Goal: Task Accomplishment & Management: Complete application form

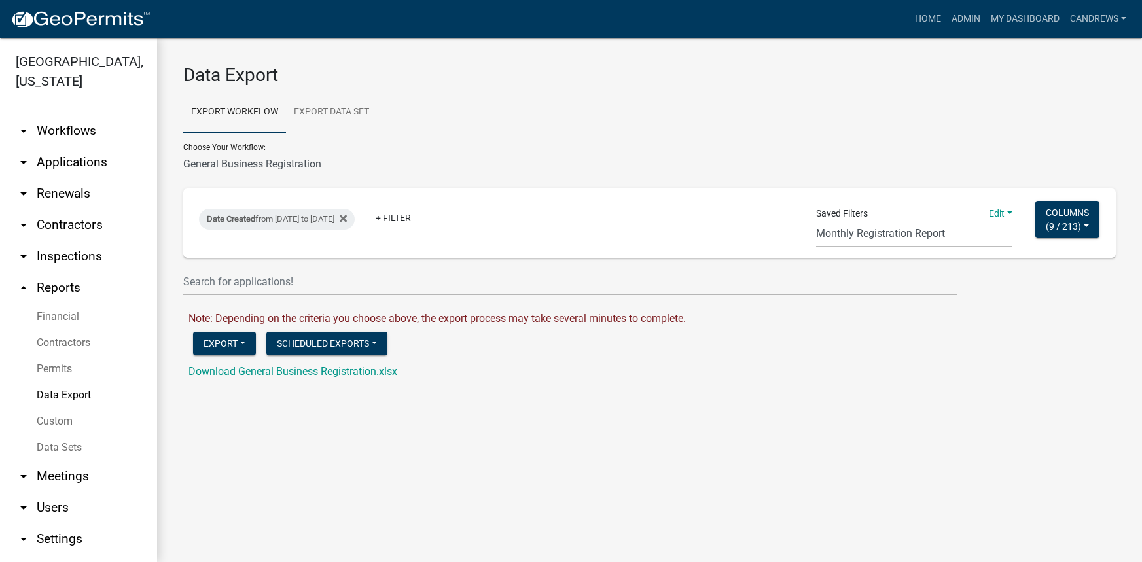
select select "16: Object"
select select "26: bd1743b7-2dd3-4a8c-a764-36a19a742ec1"
click at [315, 370] on link "Download General Business Registration.xlsx" at bounding box center [292, 371] width 209 height 12
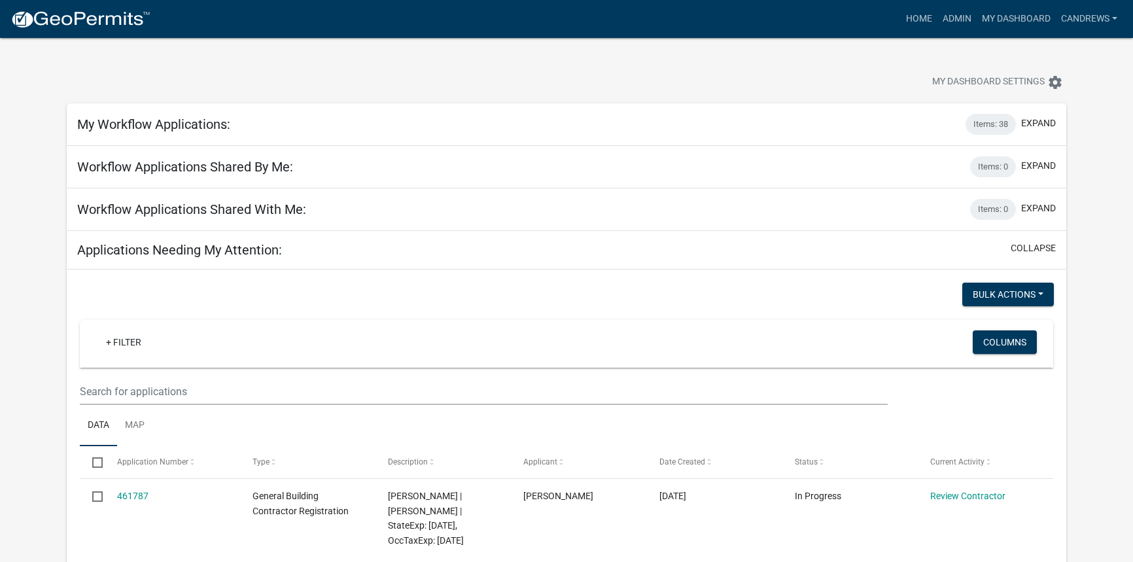
select select "2: 50"
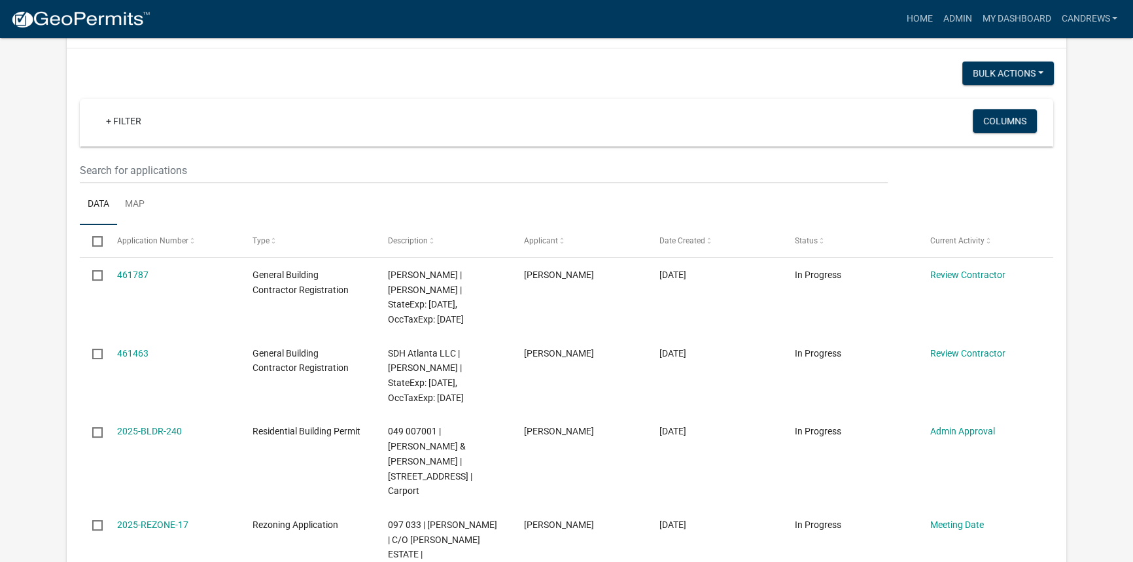
scroll to position [221, 0]
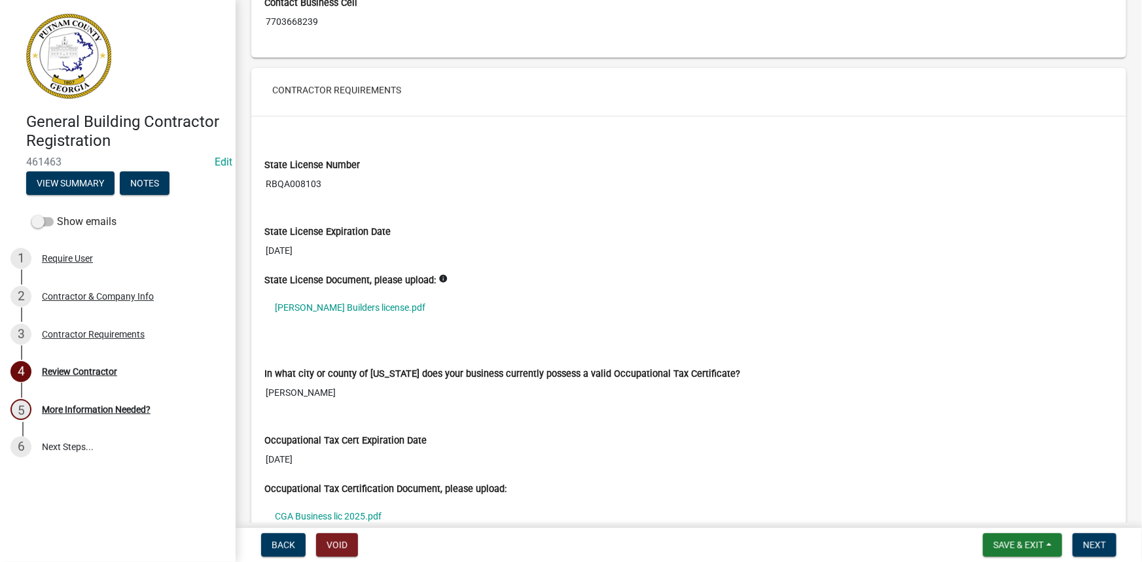
scroll to position [892, 0]
click at [334, 305] on link "[PERSON_NAME] Builders license.pdf" at bounding box center [688, 307] width 849 height 30
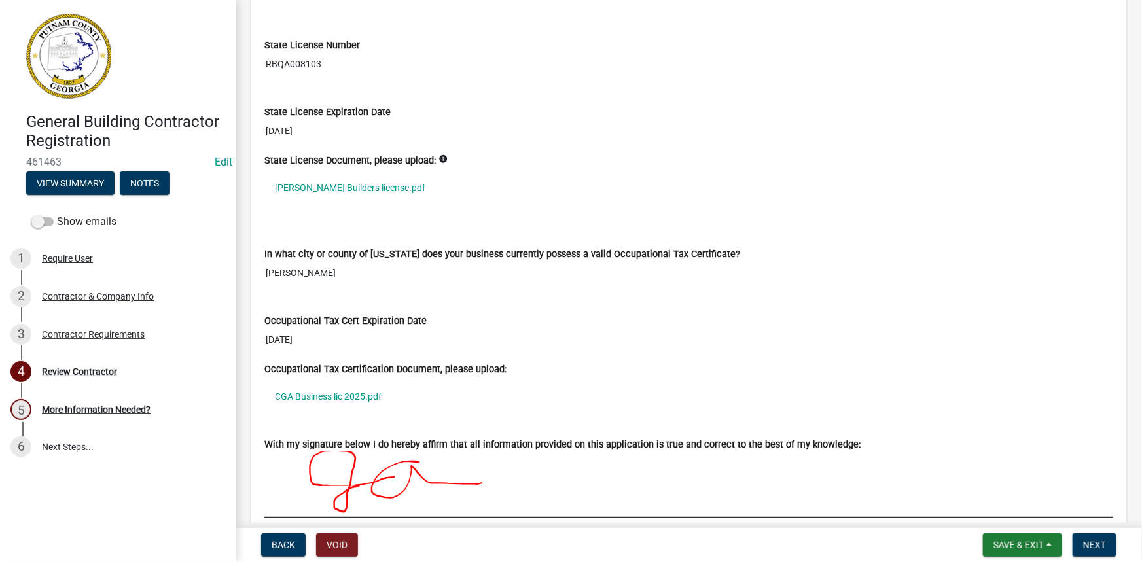
scroll to position [1071, 0]
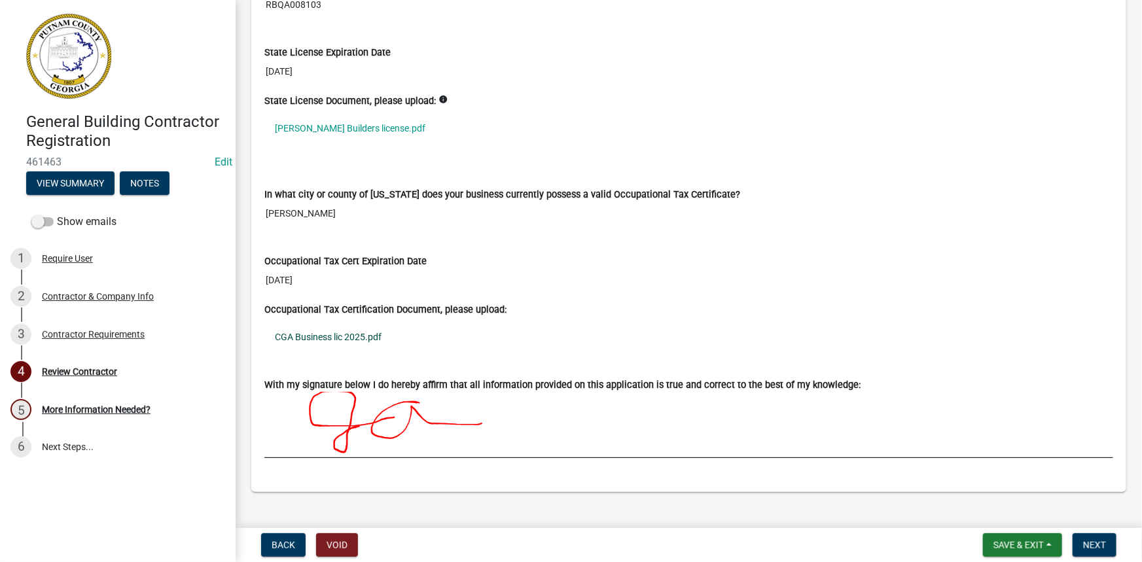
click at [350, 335] on link "CGA Business lic 2025.pdf" at bounding box center [688, 337] width 849 height 30
click at [1082, 539] on button "Next" at bounding box center [1095, 545] width 44 height 24
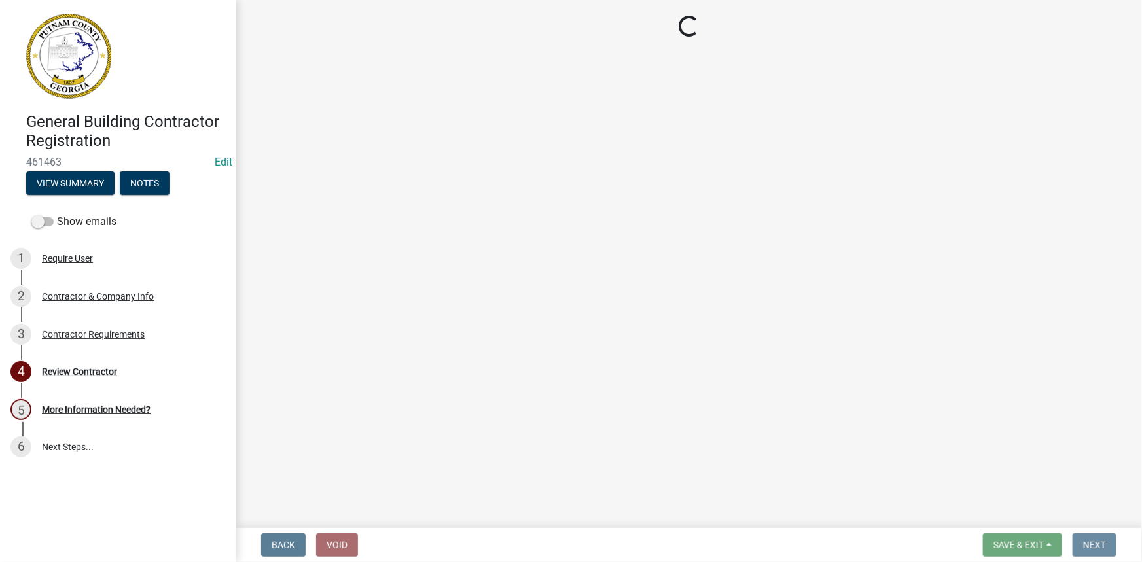
scroll to position [0, 0]
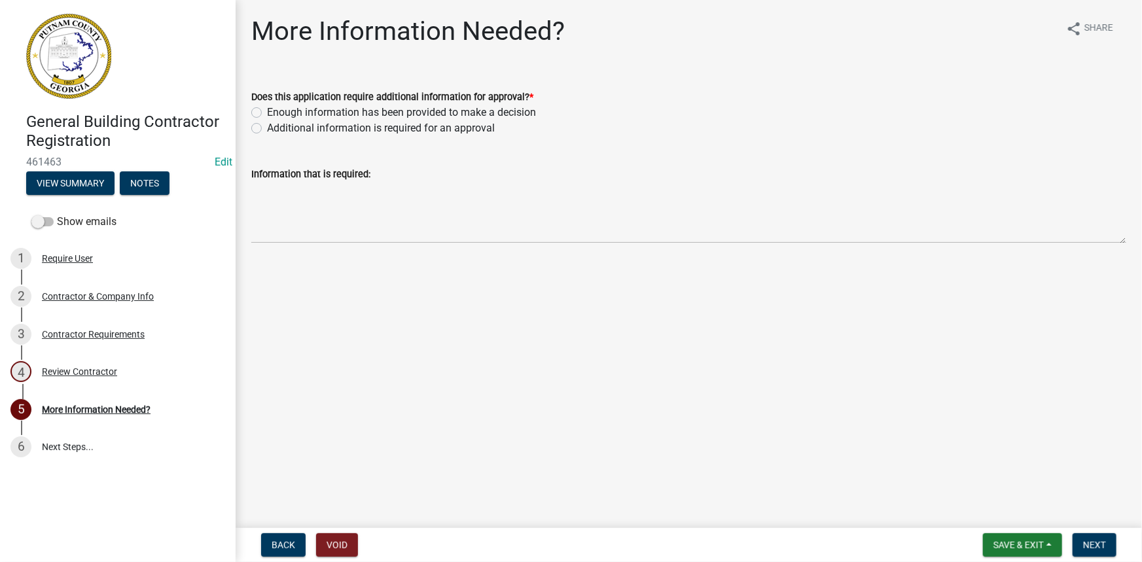
click at [312, 107] on label "Enough information has been provided to make a decision" at bounding box center [401, 113] width 269 height 16
click at [276, 107] on input "Enough information has been provided to make a decision" at bounding box center [271, 109] width 9 height 9
radio input "true"
click at [1106, 543] on button "Next" at bounding box center [1095, 545] width 44 height 24
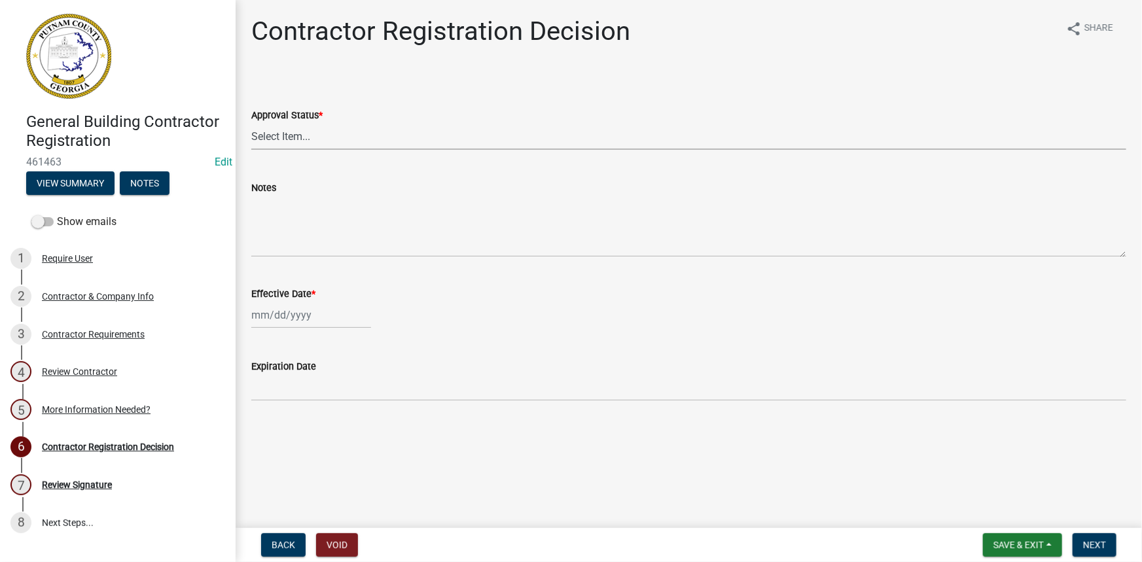
click at [281, 139] on select "Select Item... Approved Denied" at bounding box center [688, 136] width 875 height 27
click at [251, 123] on select "Select Item... Approved Denied" at bounding box center [688, 136] width 875 height 27
select select "4b86b809-39dd-4c68-9f3d-fdb3e7050482"
click at [293, 317] on div at bounding box center [311, 315] width 120 height 27
select select "8"
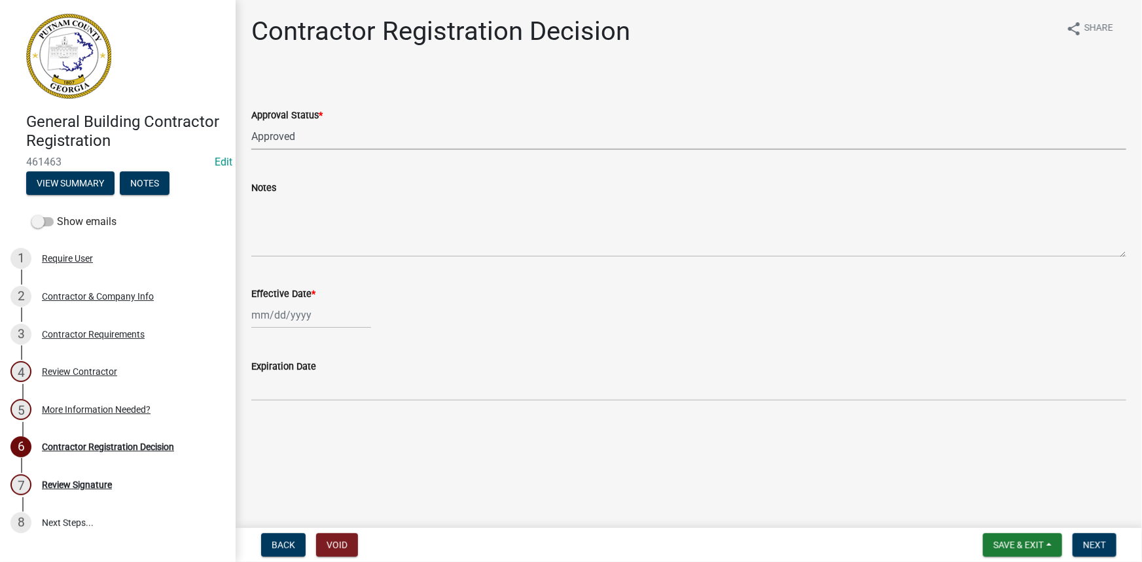
select select "2025"
click at [256, 427] on div "11" at bounding box center [264, 426] width 21 height 21
type input "[DATE]"
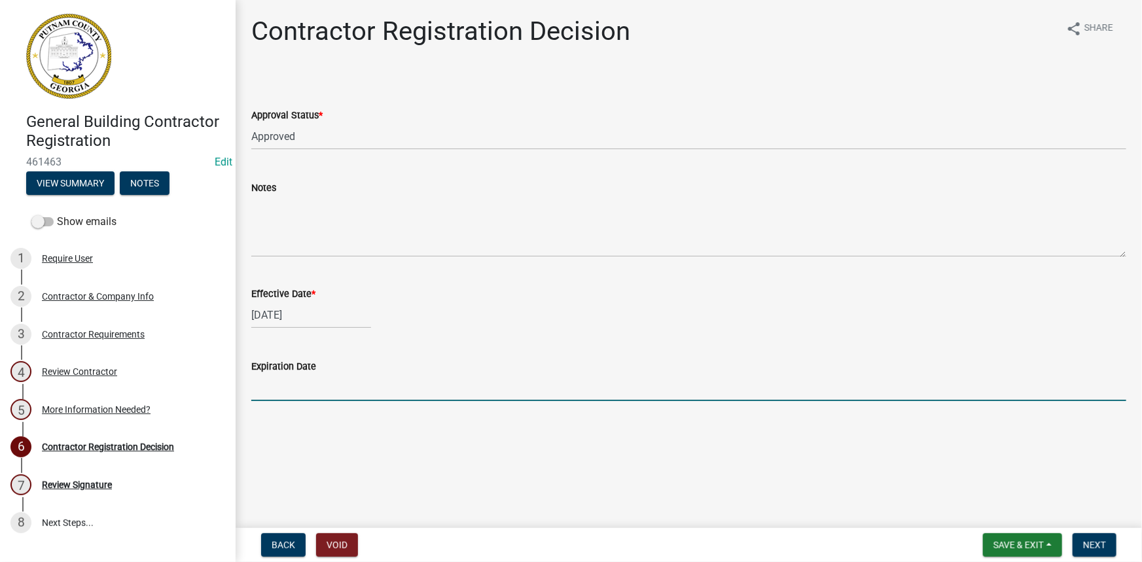
click at [333, 397] on input "Expiration Date" at bounding box center [688, 387] width 875 height 27
type input "[DATE]"
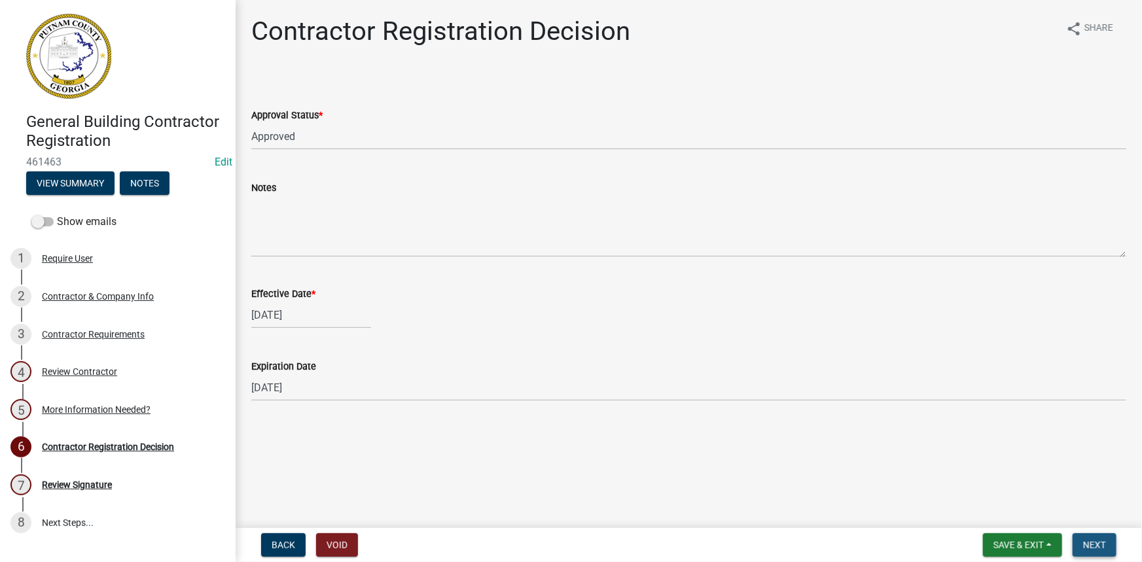
click at [1086, 537] on button "Next" at bounding box center [1095, 545] width 44 height 24
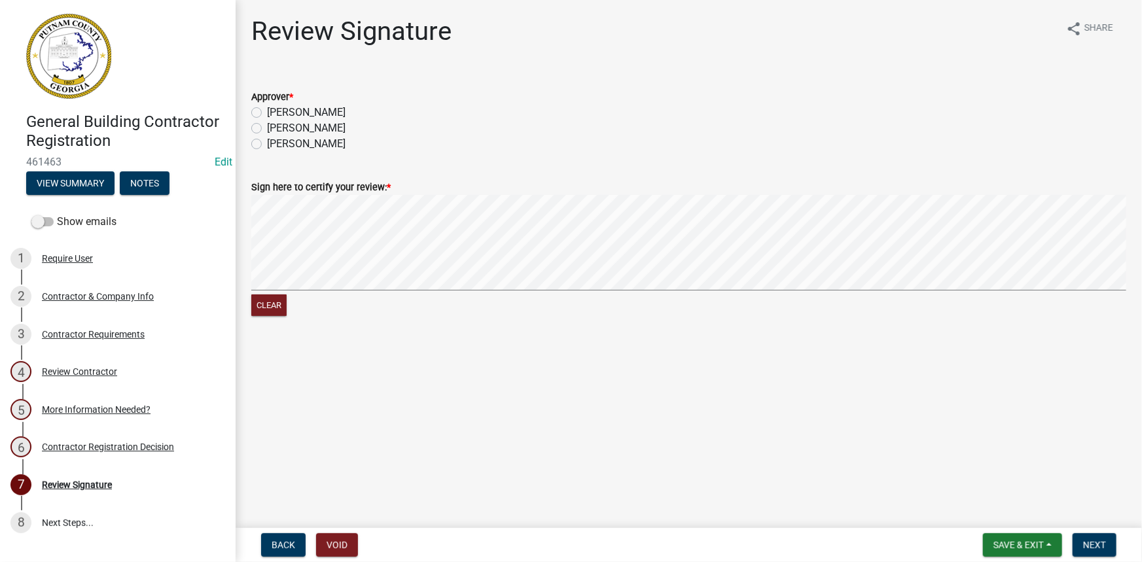
click at [289, 109] on label "[PERSON_NAME]" at bounding box center [306, 113] width 79 height 16
click at [276, 109] on input "[PERSON_NAME]" at bounding box center [271, 109] width 9 height 9
radio input "true"
click at [1093, 543] on span "Next" at bounding box center [1094, 545] width 23 height 10
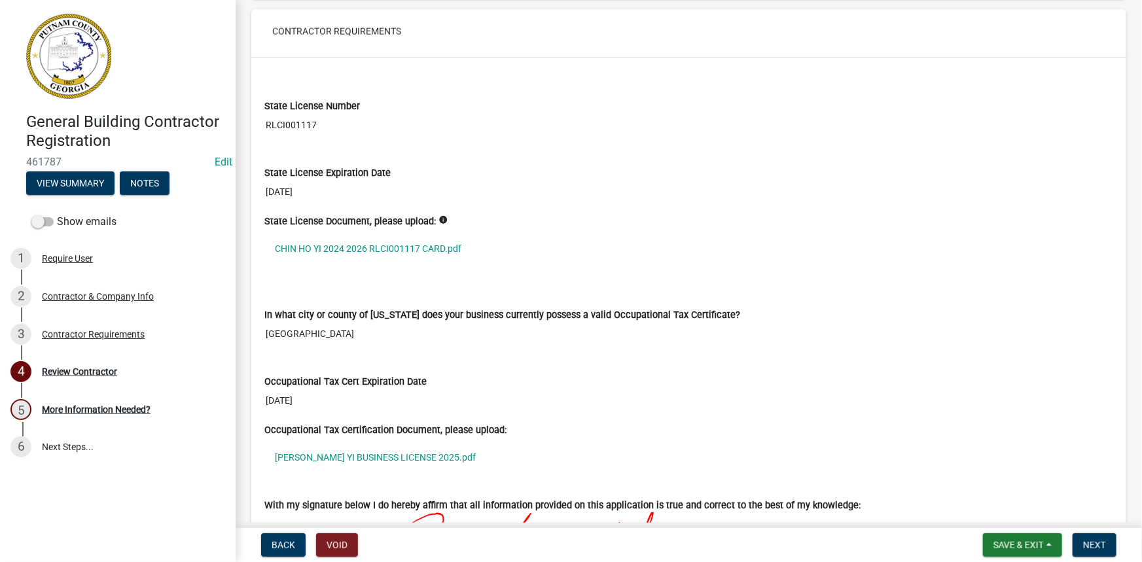
scroll to position [952, 0]
click at [394, 243] on link "CHIN HO YI 2024 2026 RLCI001117 CARD.pdf" at bounding box center [688, 247] width 849 height 30
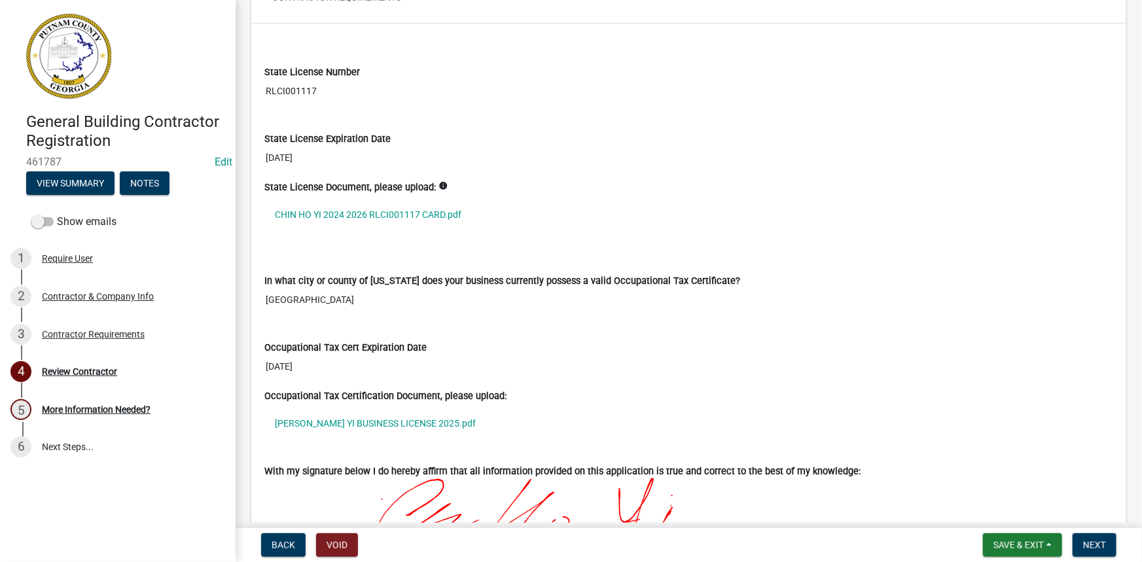
scroll to position [1011, 0]
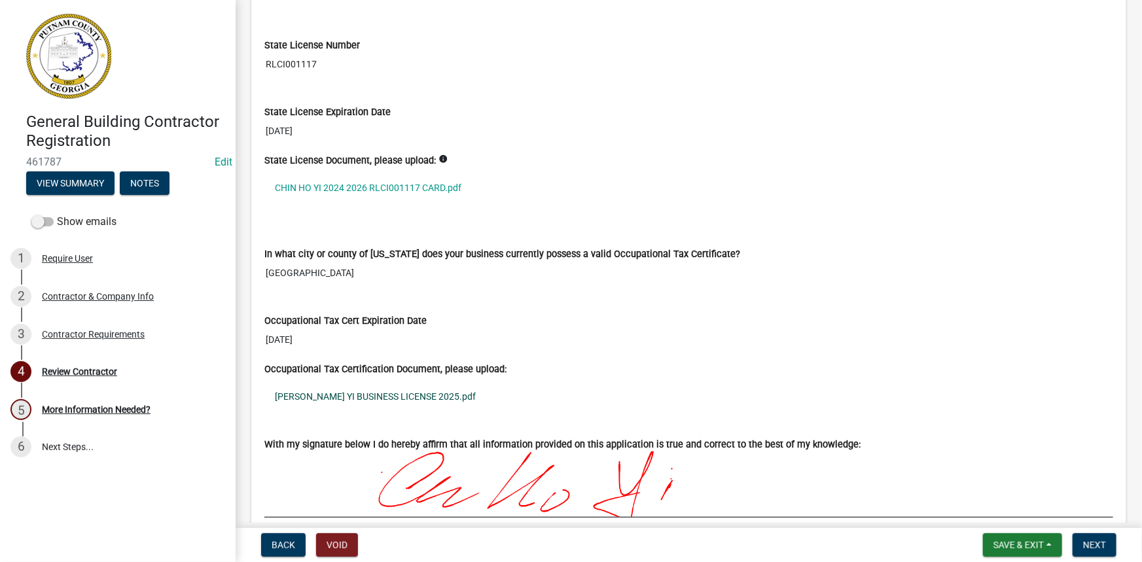
click at [348, 396] on link "[PERSON_NAME] YI BUSINESS LICENSE 2025.pdf" at bounding box center [688, 397] width 849 height 30
click at [1088, 546] on span "Next" at bounding box center [1094, 545] width 23 height 10
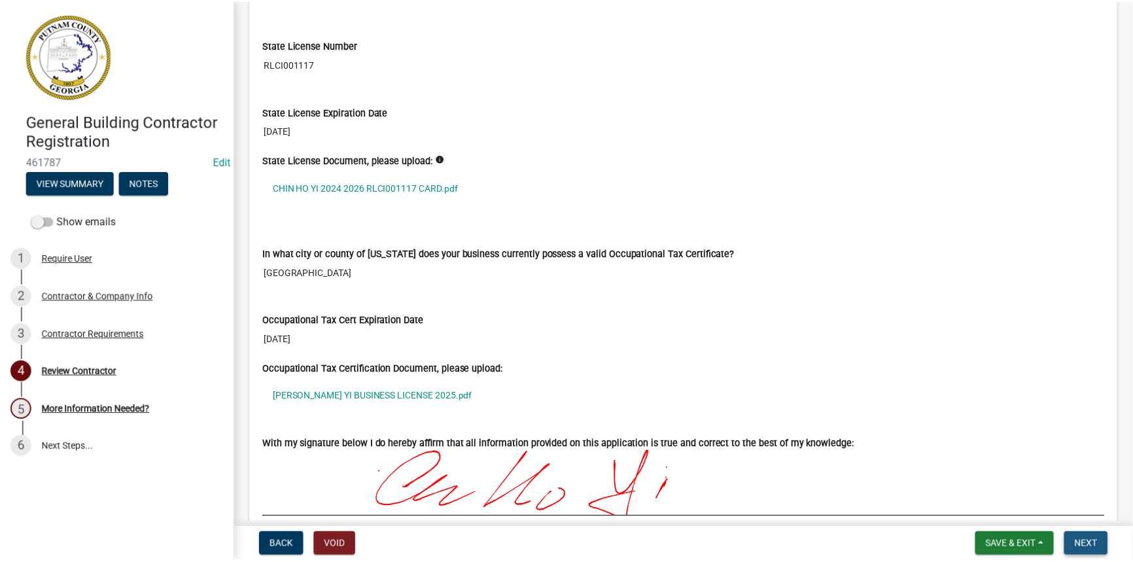
scroll to position [0, 0]
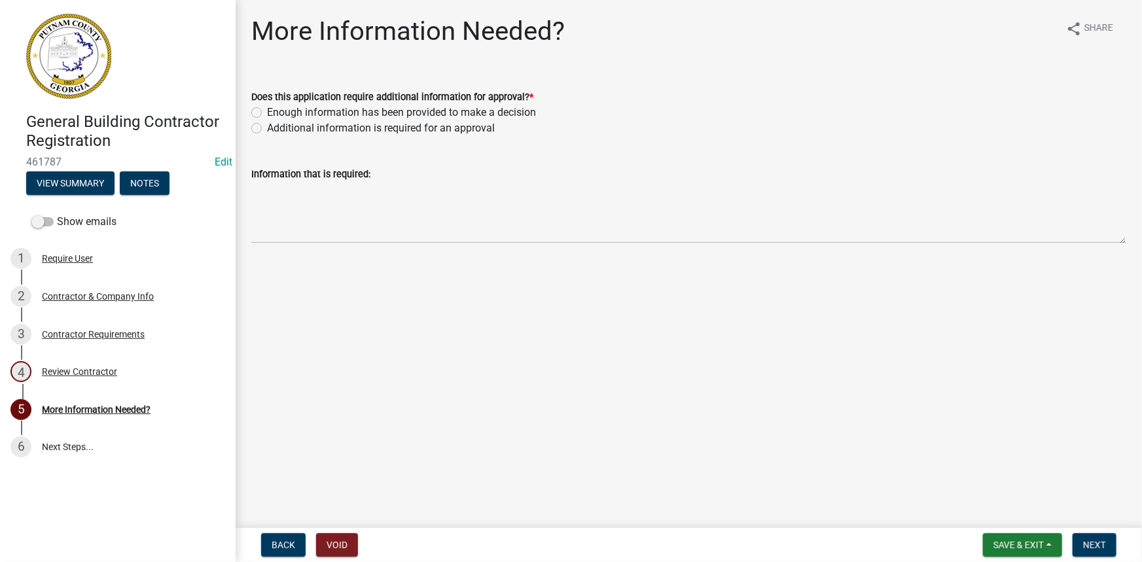
click at [406, 111] on label "Enough information has been provided to make a decision" at bounding box center [401, 113] width 269 height 16
click at [276, 111] on input "Enough information has been provided to make a decision" at bounding box center [271, 109] width 9 height 9
radio input "true"
click at [1086, 538] on button "Next" at bounding box center [1095, 545] width 44 height 24
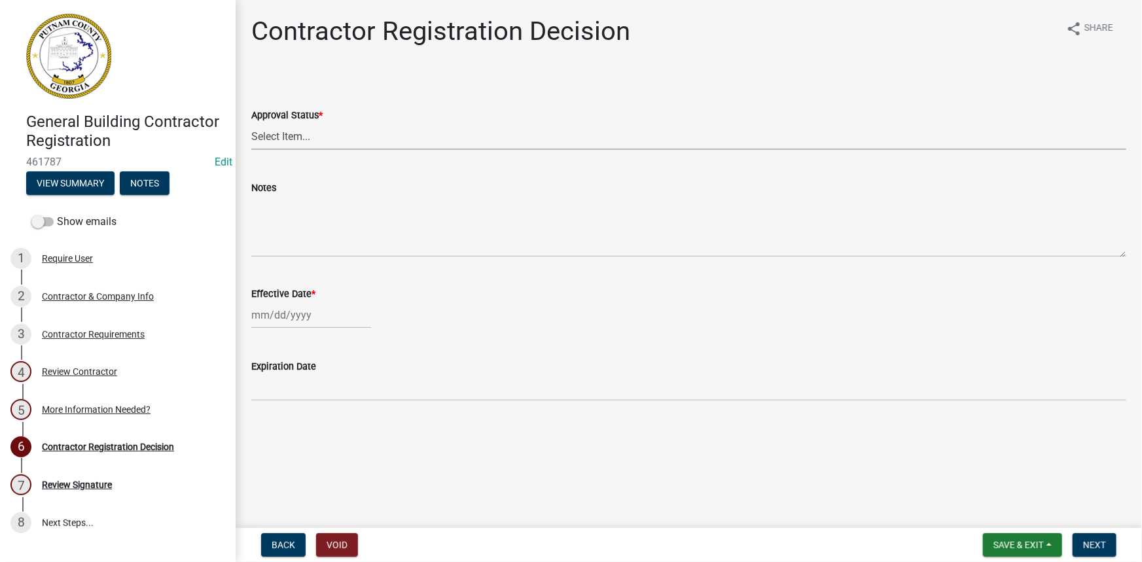
drag, startPoint x: 309, startPoint y: 143, endPoint x: 302, endPoint y: 149, distance: 8.4
click at [309, 143] on select "Select Item... Approved Denied" at bounding box center [688, 136] width 875 height 27
click at [251, 123] on select "Select Item... Approved Denied" at bounding box center [688, 136] width 875 height 27
select select "4b86b809-39dd-4c68-9f3d-fdb3e7050482"
click at [275, 316] on div at bounding box center [311, 315] width 120 height 27
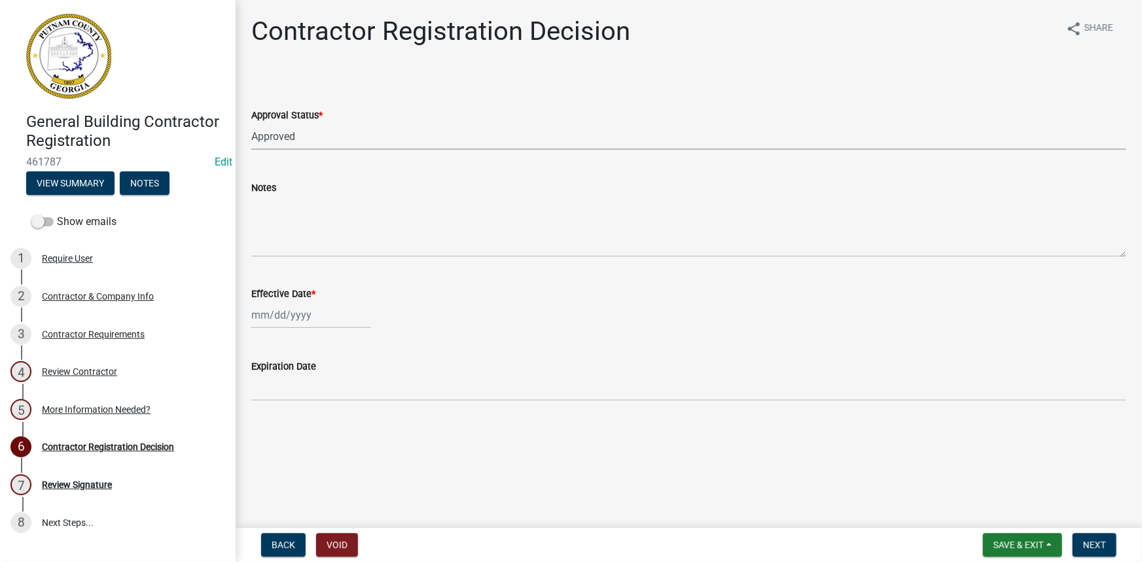
select select "8"
select select "2025"
click at [268, 429] on div "11" at bounding box center [264, 426] width 21 height 21
type input "[DATE]"
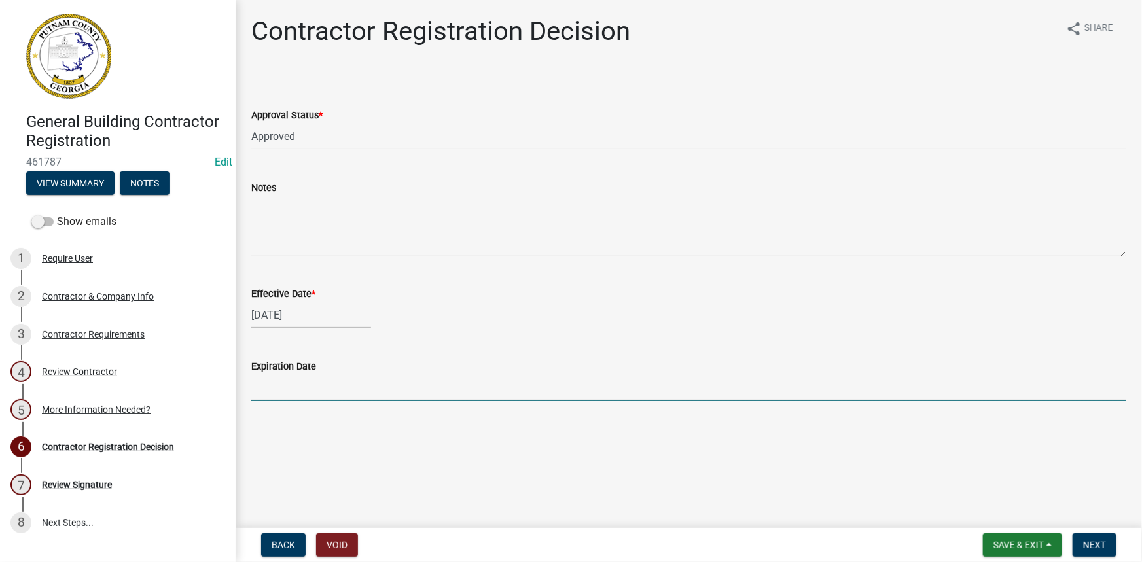
click at [293, 396] on input "Expiration Date" at bounding box center [688, 387] width 875 height 27
type input "[DATE]"
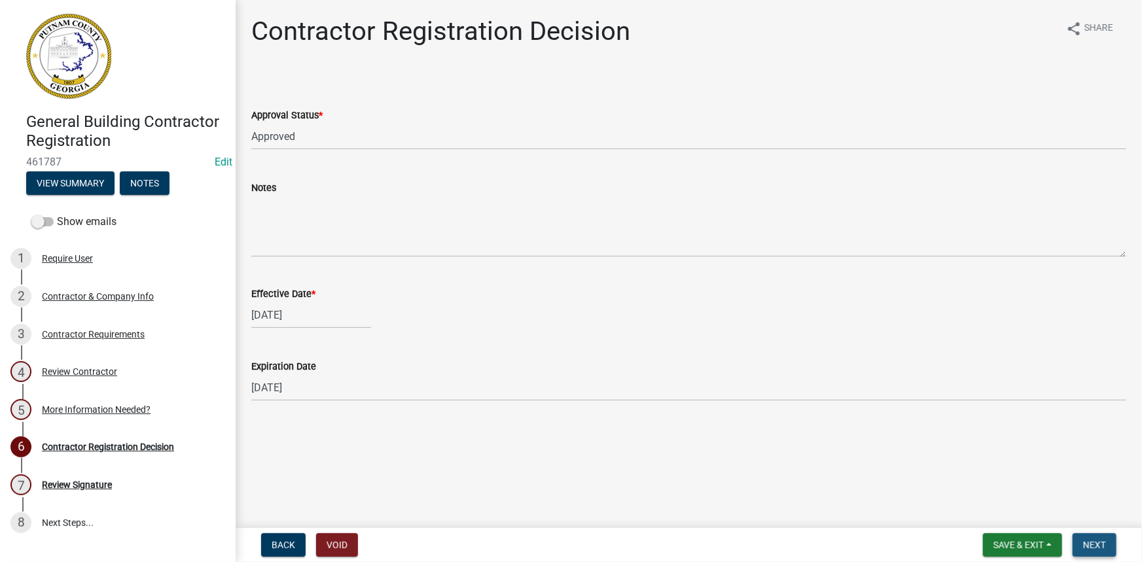
click at [1077, 543] on button "Next" at bounding box center [1095, 545] width 44 height 24
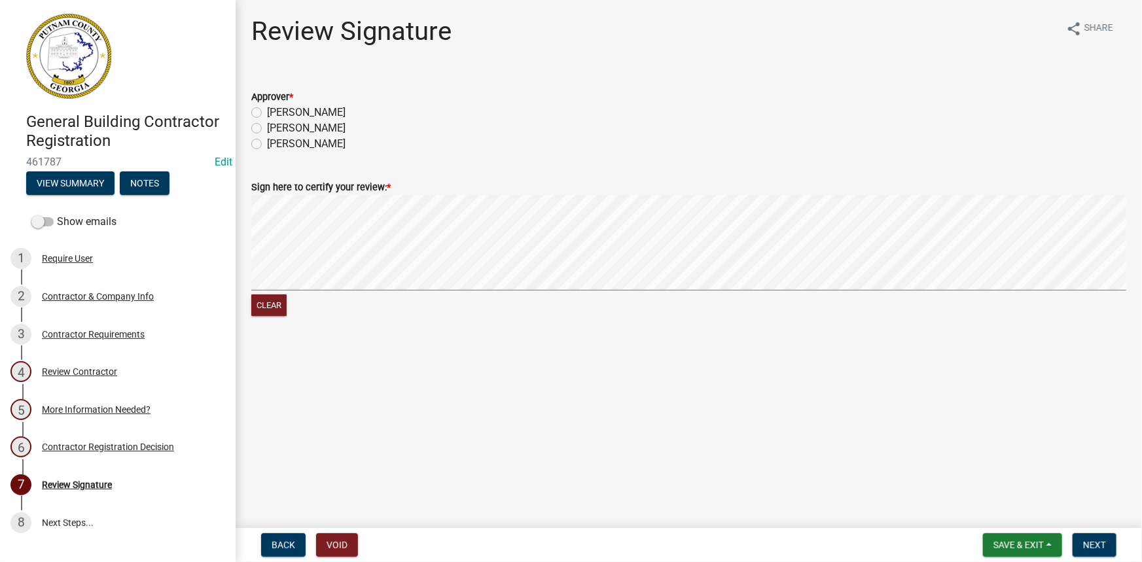
click at [289, 109] on label "[PERSON_NAME]" at bounding box center [306, 113] width 79 height 16
click at [276, 109] on input "[PERSON_NAME]" at bounding box center [271, 109] width 9 height 9
radio input "true"
click at [277, 298] on button "Clear" at bounding box center [268, 306] width 35 height 22
click at [1096, 544] on span "Next" at bounding box center [1094, 545] width 23 height 10
